Goal: Information Seeking & Learning: Learn about a topic

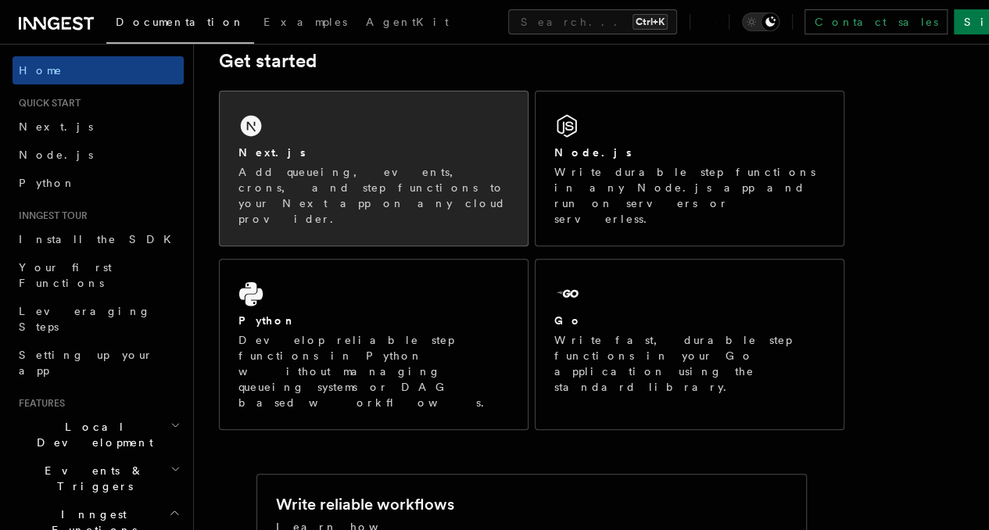
click at [311, 185] on p "Add queueing, events, crons, and step functions to your Next app on any cloud p…" at bounding box center [373, 195] width 270 height 63
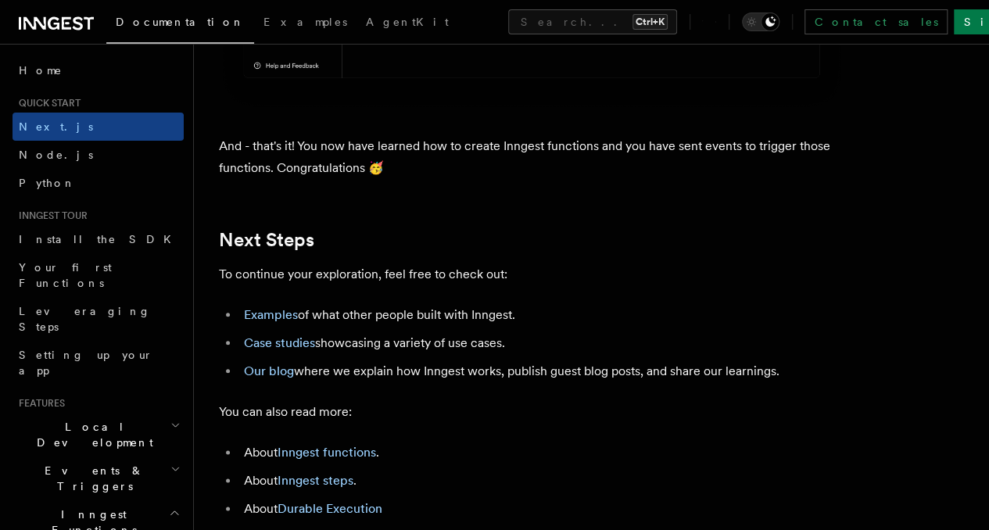
scroll to position [9626, 0]
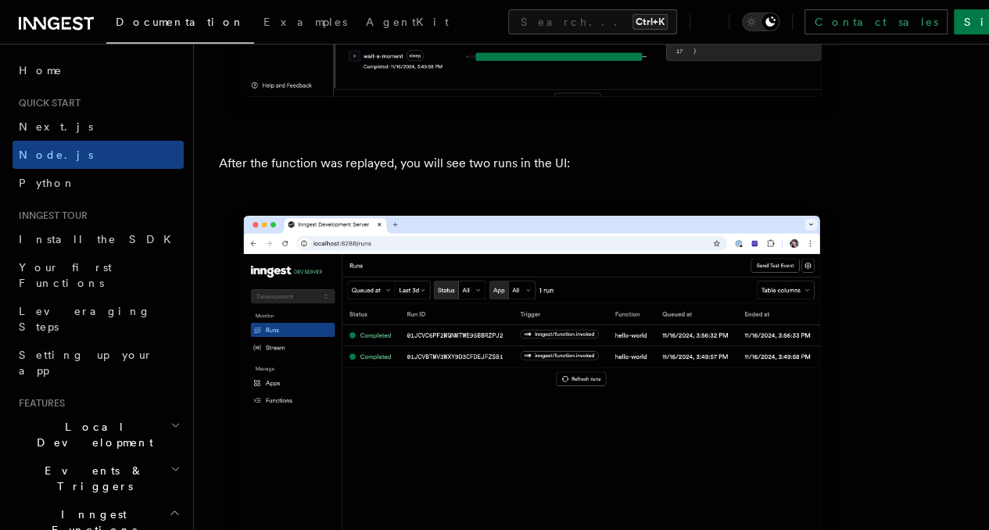
scroll to position [7816, 0]
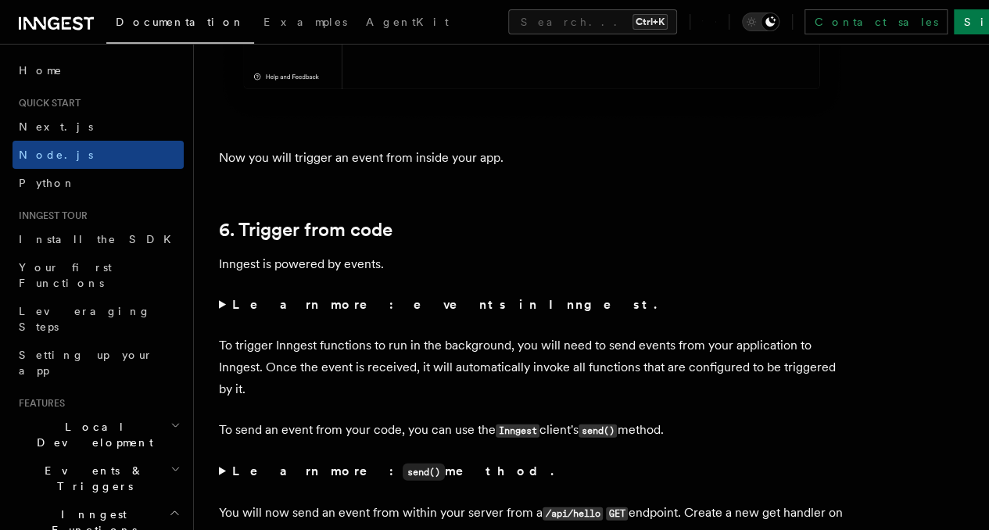
click at [450, 294] on summary "Learn more: events in Inngest." at bounding box center [531, 305] width 625 height 22
